Goal: Task Accomplishment & Management: Use online tool/utility

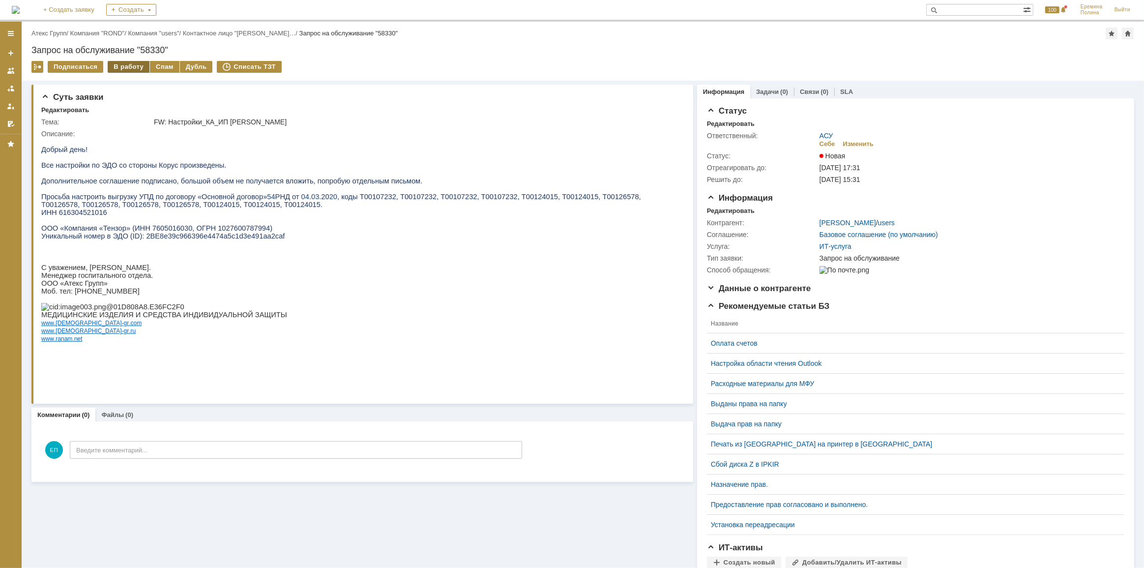
drag, startPoint x: 128, startPoint y: 64, endPoint x: 129, endPoint y: 69, distance: 5.1
click at [128, 64] on div "В работу" at bounding box center [129, 67] width 42 height 12
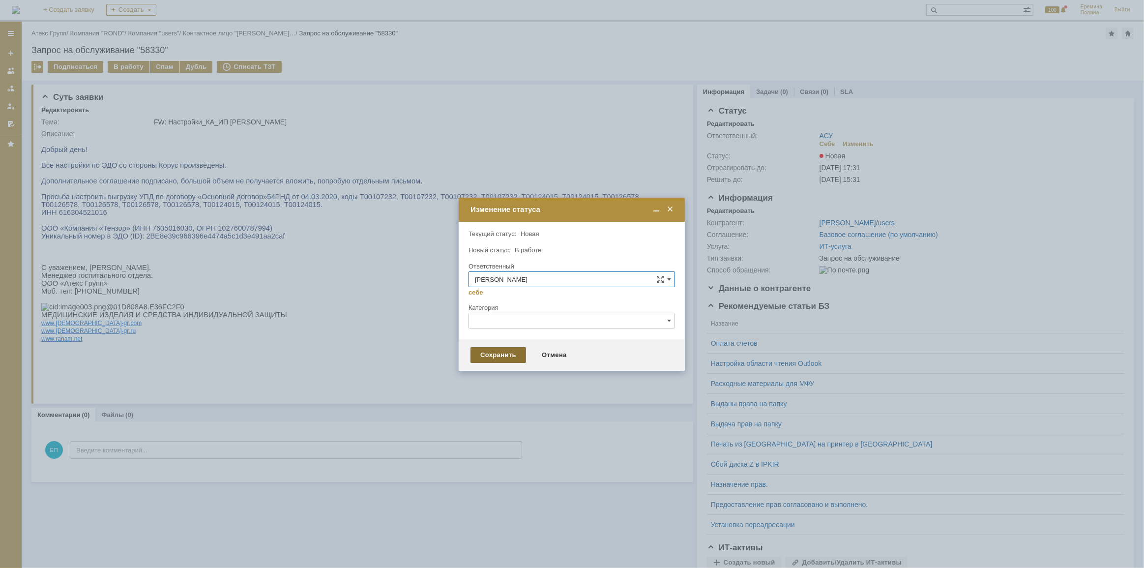
click at [505, 356] on div "Сохранить" at bounding box center [498, 355] width 56 height 16
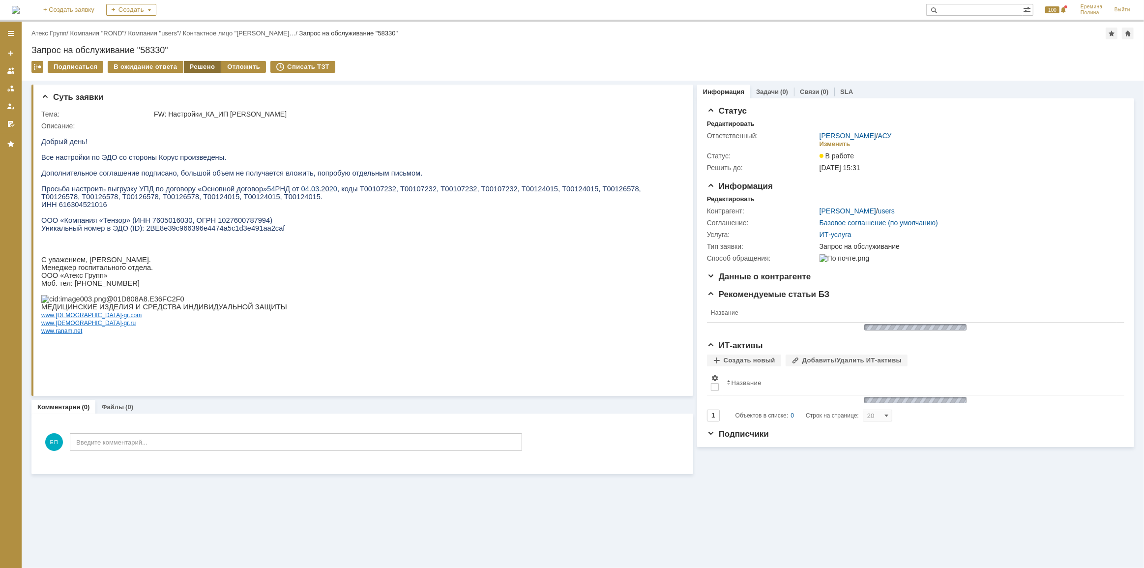
click at [206, 68] on div "Решено" at bounding box center [202, 67] width 37 height 12
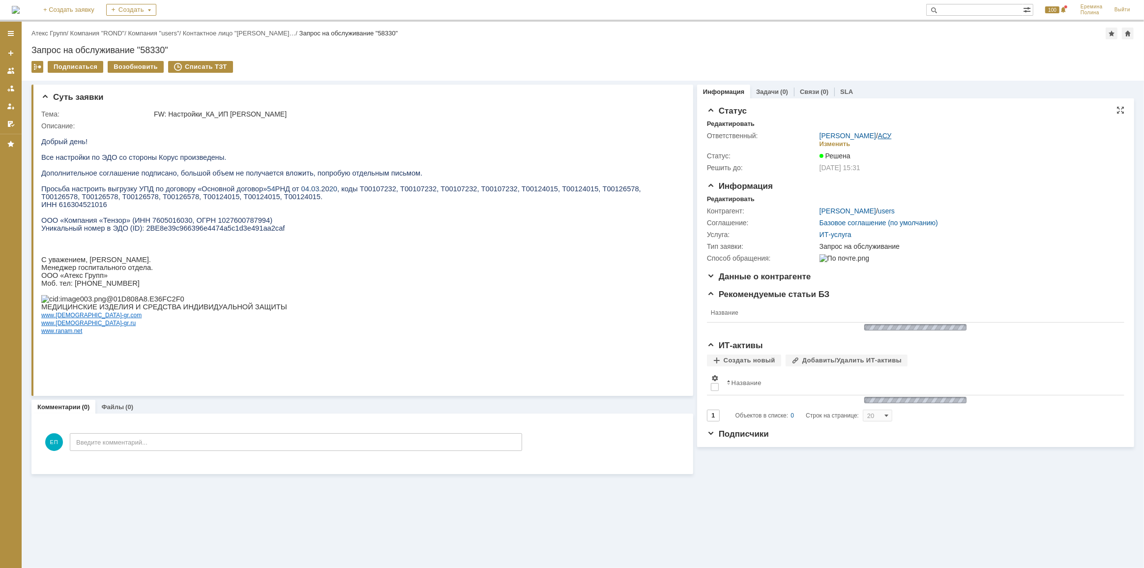
click at [885, 135] on link "АСУ" at bounding box center [885, 136] width 14 height 8
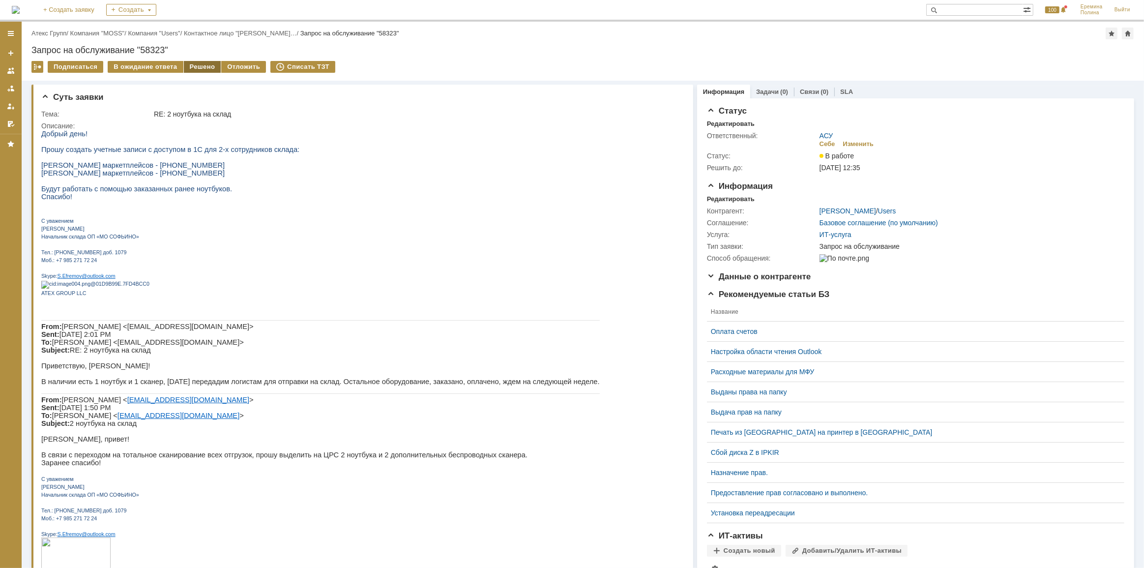
click at [188, 66] on div "Решено" at bounding box center [202, 67] width 37 height 12
